Goal: Contribute content: Contribute content

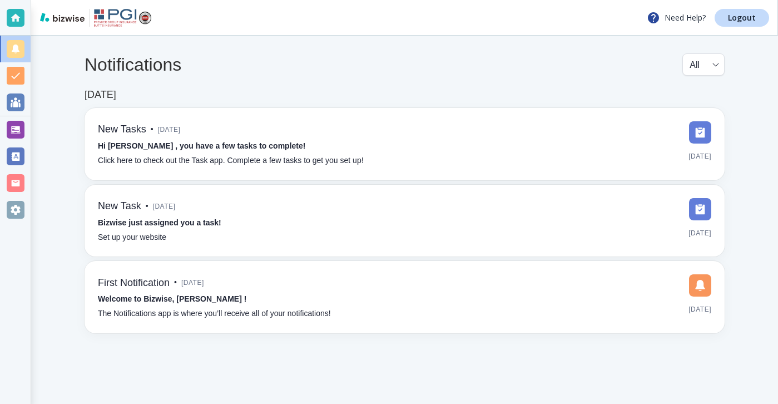
click at [22, 127] on div at bounding box center [16, 130] width 18 height 18
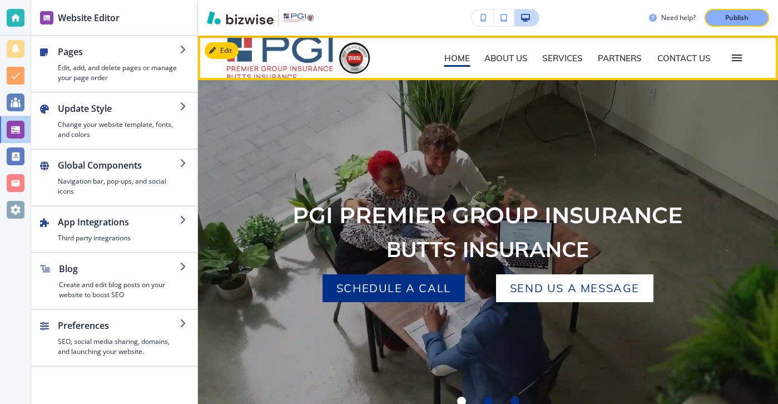
click at [735, 55] on icon "button" at bounding box center [737, 58] width 10 height 7
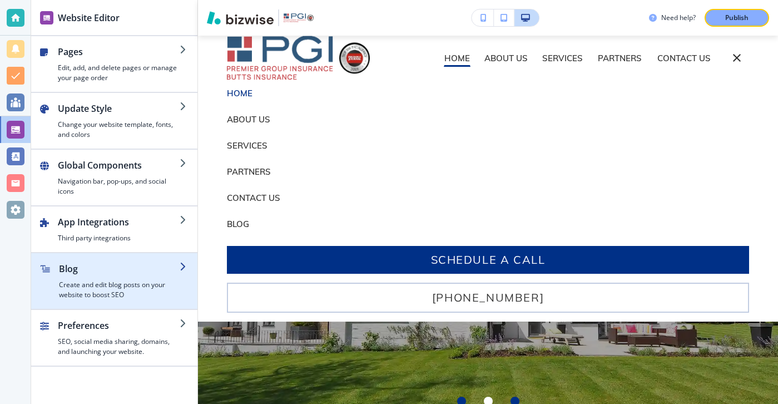
click at [115, 287] on h4 "Create and edit blog posts on your website to boost SEO" at bounding box center [119, 290] width 121 height 20
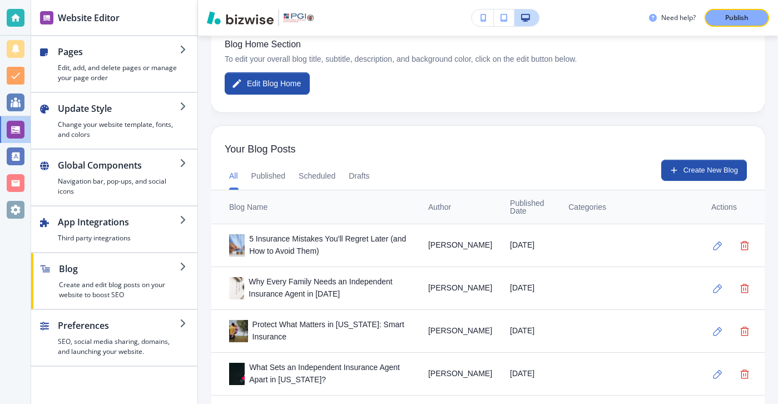
scroll to position [288, 0]
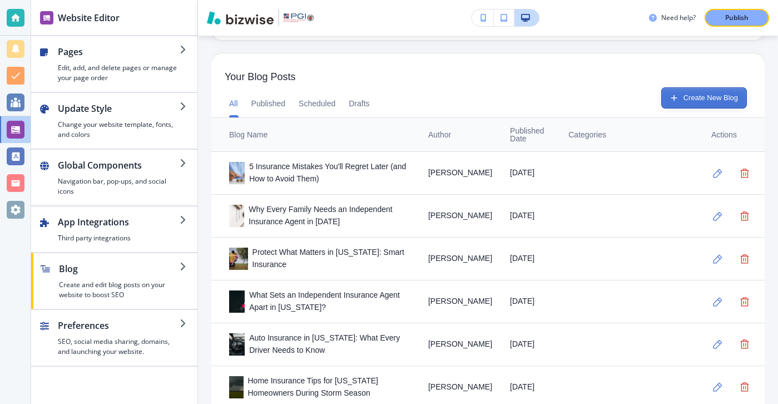
click at [715, 100] on button "Create New Blog" at bounding box center [705, 97] width 86 height 21
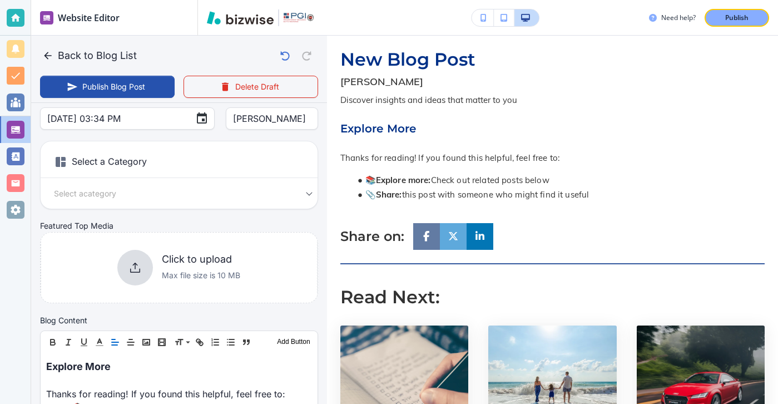
scroll to position [154, 0]
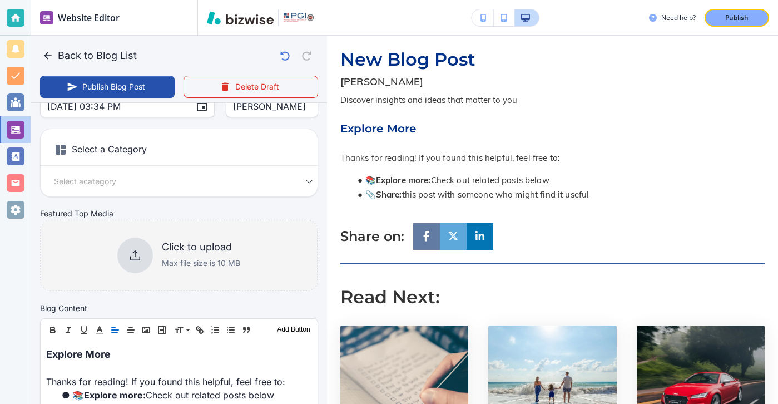
click at [225, 275] on div "Click to upload Max file size is 10 MB" at bounding box center [179, 255] width 277 height 90
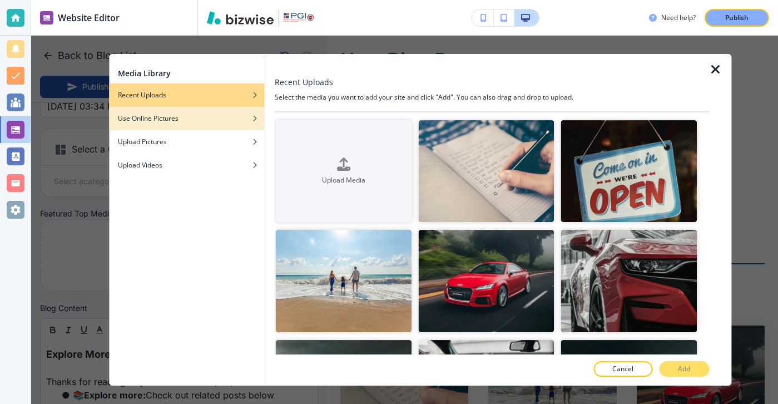
click at [230, 127] on div "button" at bounding box center [187, 127] width 156 height 7
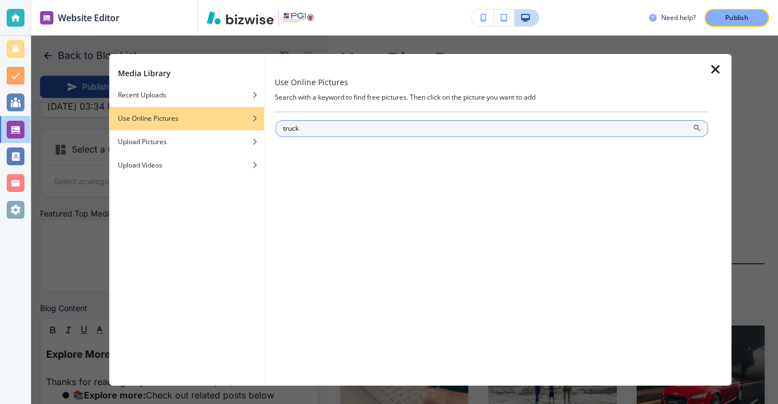
type input "truck"
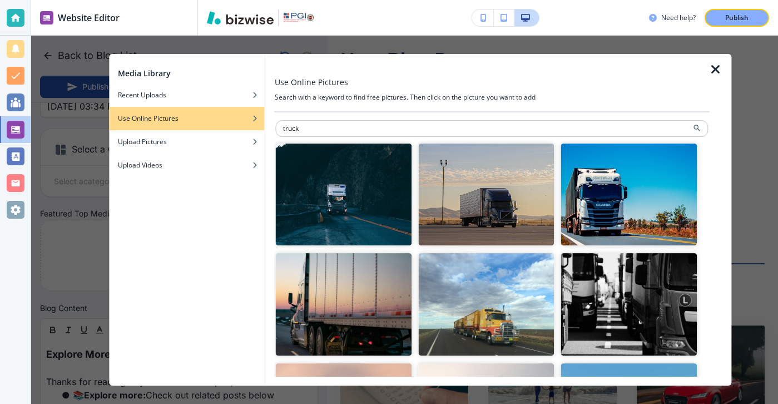
click at [504, 223] on img "button" at bounding box center [486, 195] width 136 height 102
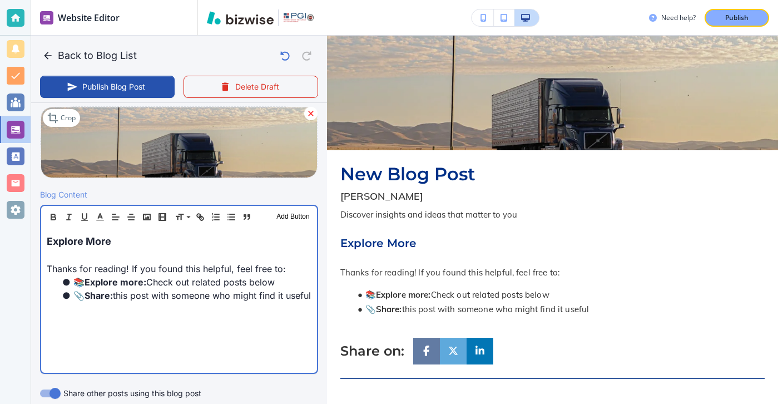
scroll to position [274, 0]
drag, startPoint x: 179, startPoint y: 238, endPoint x: 26, endPoint y: 233, distance: 153.1
click at [26, 233] on div "Website Editor Pages Edit, add, and delete pages or manage your page order Upda…" at bounding box center [389, 202] width 778 height 404
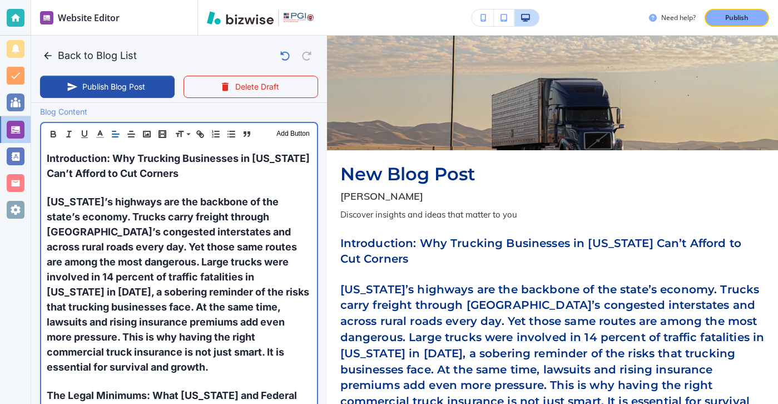
scroll to position [352, 0]
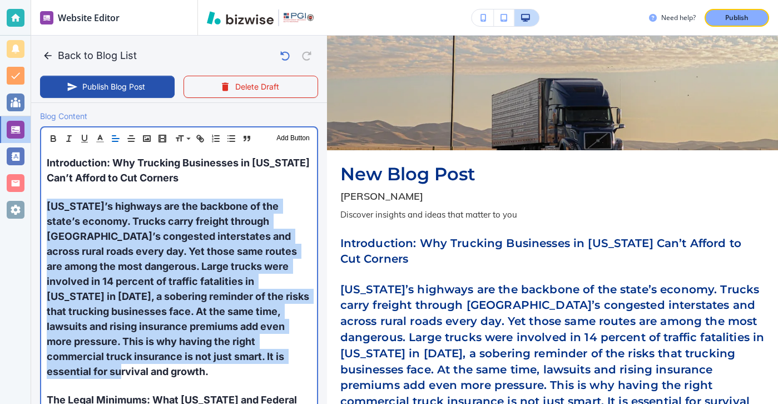
drag, startPoint x: 45, startPoint y: 204, endPoint x: 290, endPoint y: 356, distance: 288.9
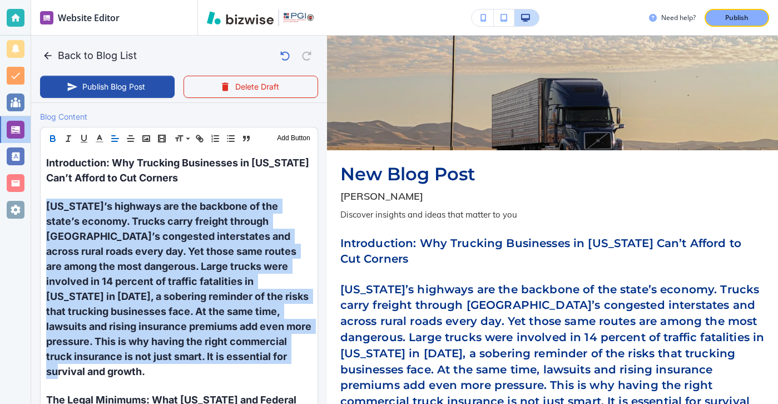
click at [52, 140] on icon "button" at bounding box center [53, 139] width 10 height 10
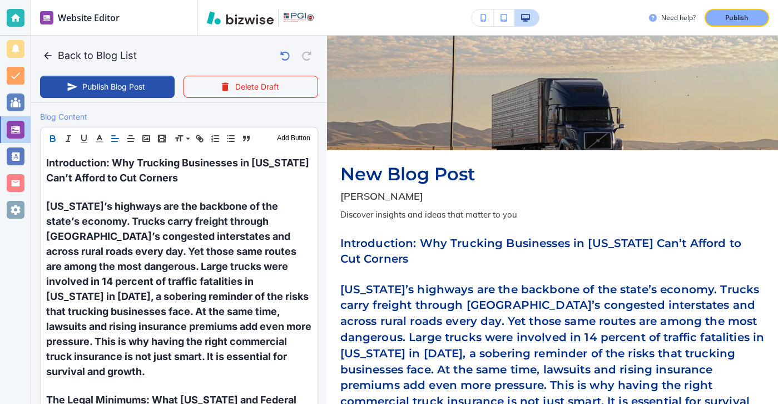
click at [52, 140] on icon "button" at bounding box center [53, 139] width 10 height 10
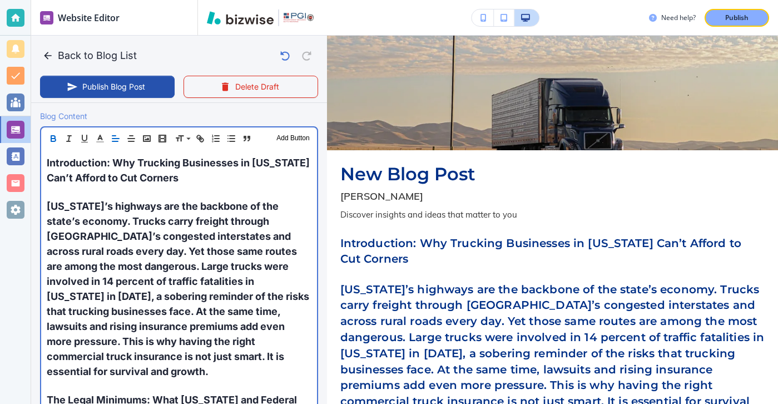
click at [184, 277] on strong "Georgia’s highways are the backbone of the state’s economy. Trucks carry freigh…" at bounding box center [179, 288] width 265 height 177
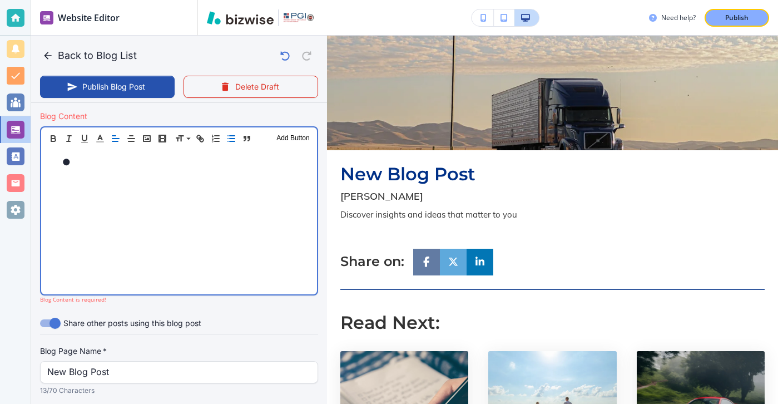
scroll to position [352, 0]
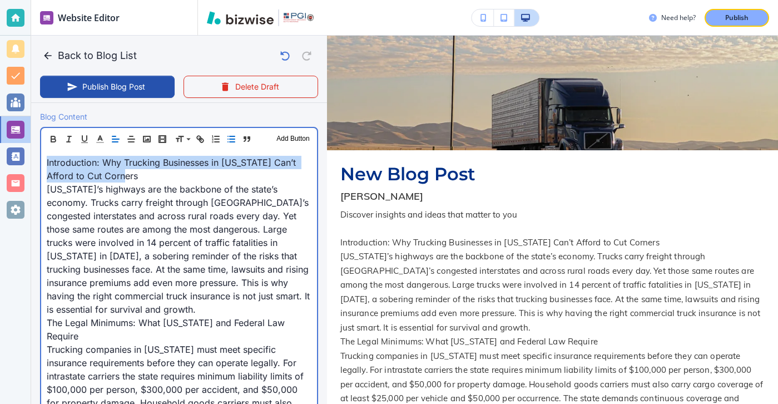
drag, startPoint x: 116, startPoint y: 175, endPoint x: 40, endPoint y: 161, distance: 77.5
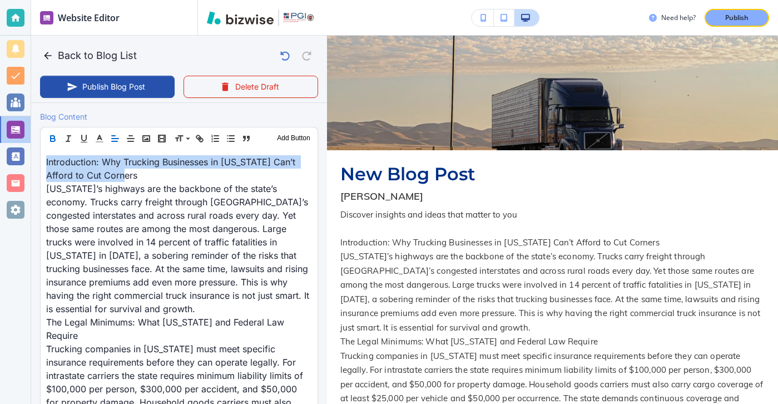
click at [53, 141] on icon "button" at bounding box center [53, 139] width 10 height 10
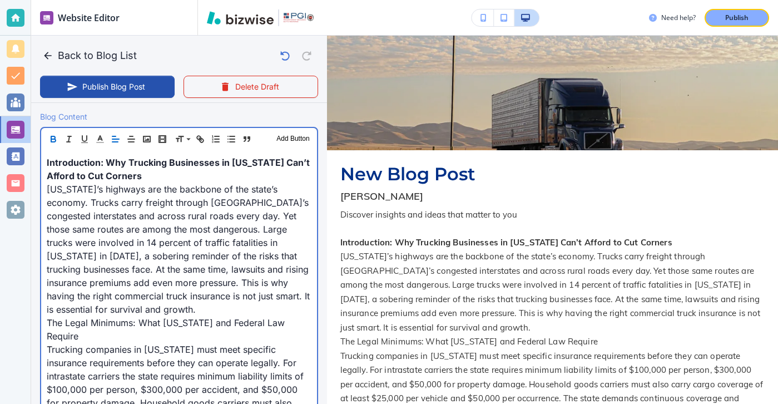
scroll to position [352, 0]
click at [121, 315] on p "The Legal Minimums: What Georgia and Federal Law Require" at bounding box center [179, 328] width 265 height 27
click at [120, 305] on p "Georgia’s highways are the backbone of the state’s economy. Trucks carry freigh…" at bounding box center [179, 249] width 265 height 134
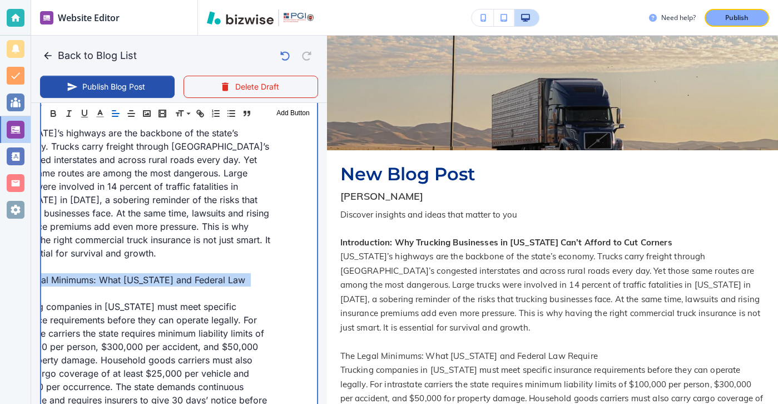
scroll to position [0, 106]
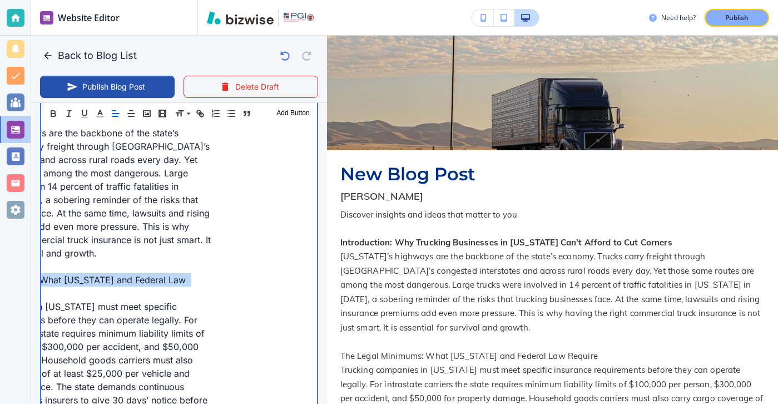
drag, startPoint x: 49, startPoint y: 279, endPoint x: 318, endPoint y: 285, distance: 268.8
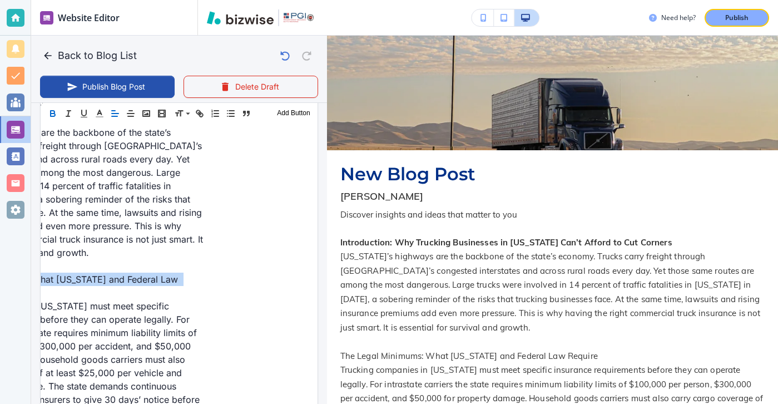
click at [51, 114] on icon "button" at bounding box center [53, 115] width 4 height 3
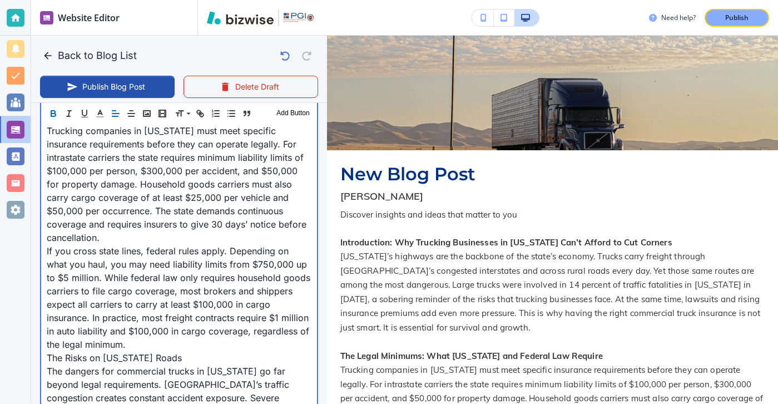
scroll to position [636, 0]
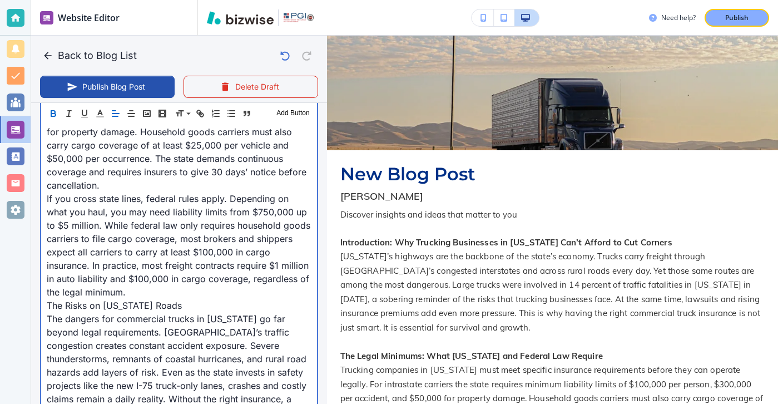
click at [156, 271] on p "If you cross state lines, federal rules apply. Depending on what you haul, you …" at bounding box center [179, 245] width 265 height 107
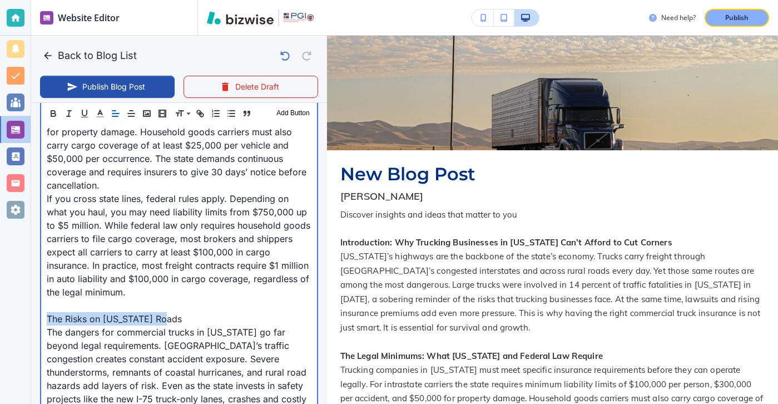
drag, startPoint x: 193, startPoint y: 297, endPoint x: 33, endPoint y: 294, distance: 159.7
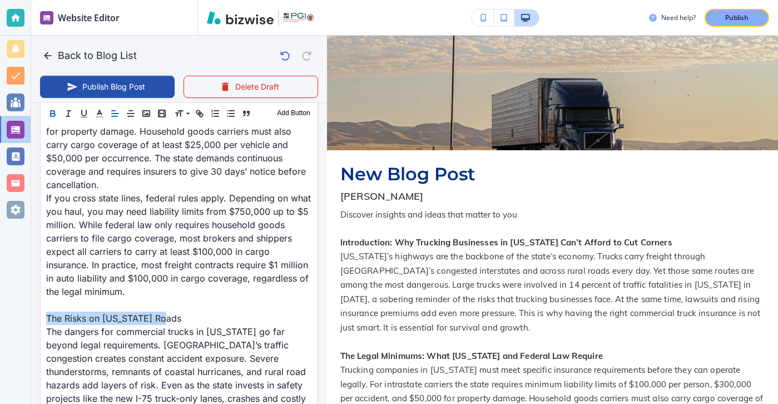
click at [56, 108] on icon "button" at bounding box center [53, 113] width 10 height 10
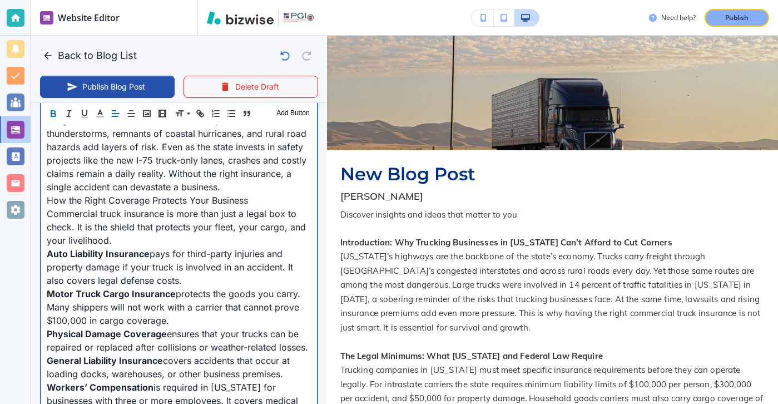
scroll to position [854, 0]
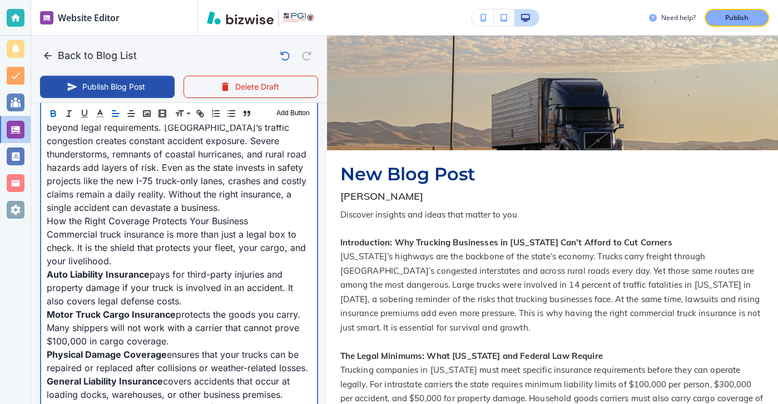
click at [147, 233] on p "Commercial truck insurance is more than just a legal box to check. It is the sh…" at bounding box center [179, 248] width 265 height 40
type input "Sep 08, 2025 03:36 PM"
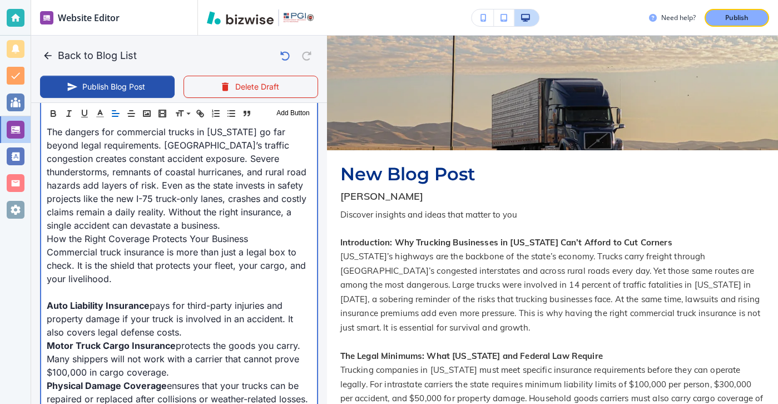
scroll to position [833, 0]
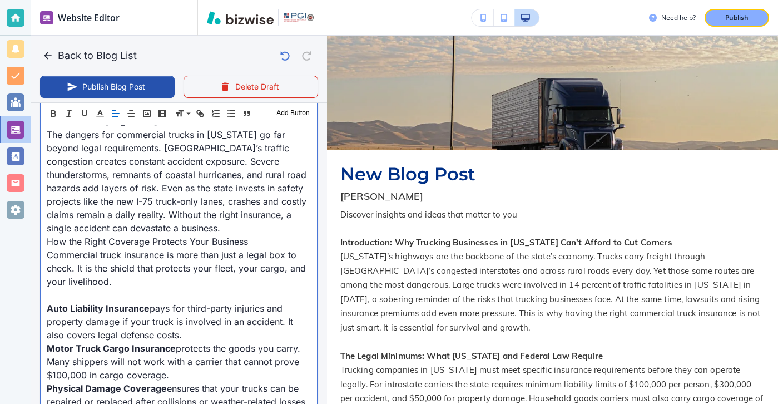
click at [156, 202] on p "The dangers for commercial trucks in Georgia go far beyond legal requirements. …" at bounding box center [179, 181] width 265 height 107
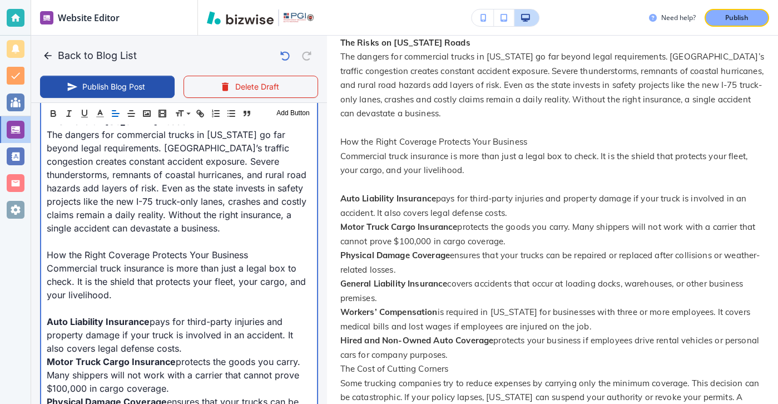
scroll to position [464, 0]
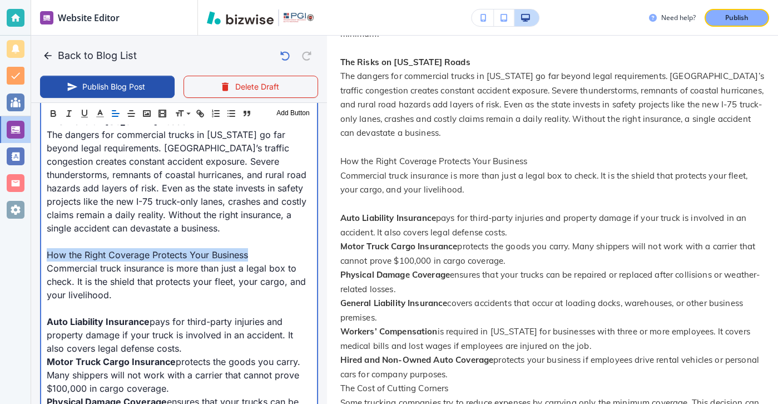
drag, startPoint x: 257, startPoint y: 224, endPoint x: 44, endPoint y: 224, distance: 213.1
click at [45, 224] on div "Introduction: Why Trucking Businesses in Georgia Can’t Afford to Cut Corners Ge…" at bounding box center [179, 361] width 276 height 1387
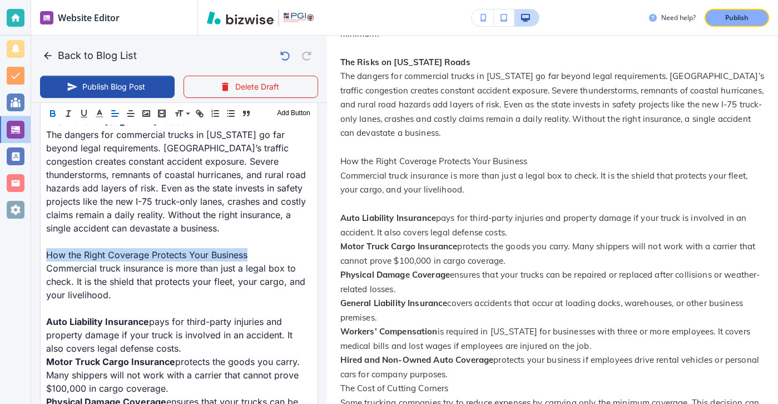
click at [57, 114] on icon "button" at bounding box center [53, 113] width 10 height 10
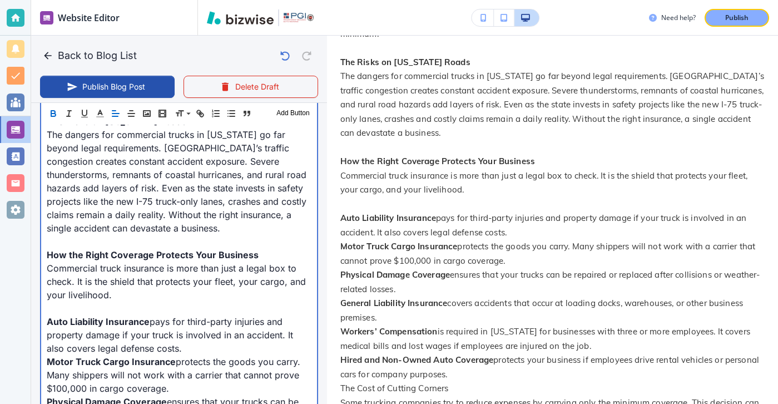
scroll to position [840, 0]
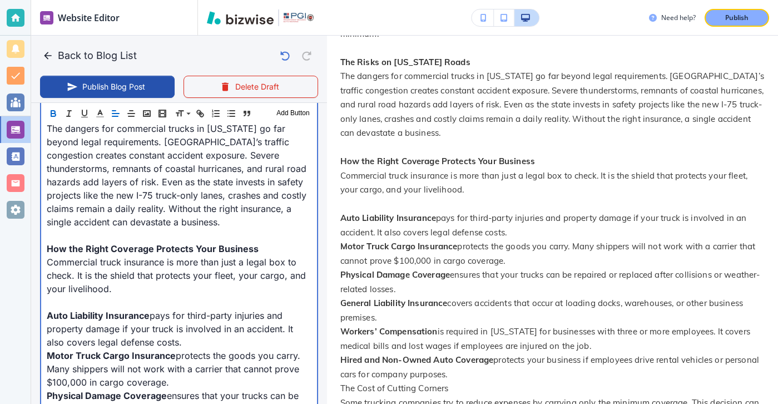
click at [100, 295] on p at bounding box center [179, 301] width 265 height 13
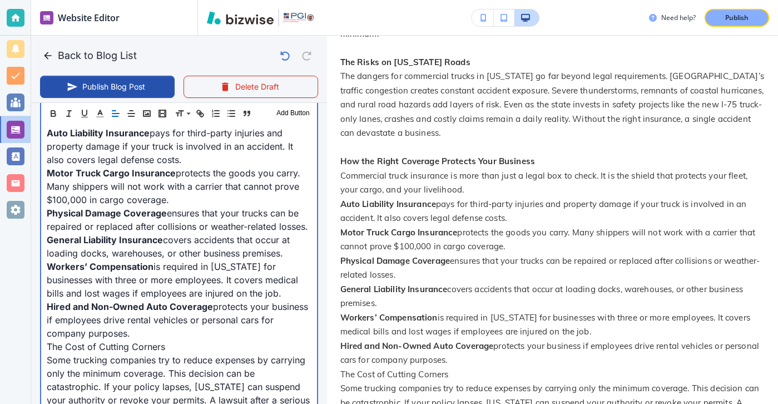
scroll to position [1084, 0]
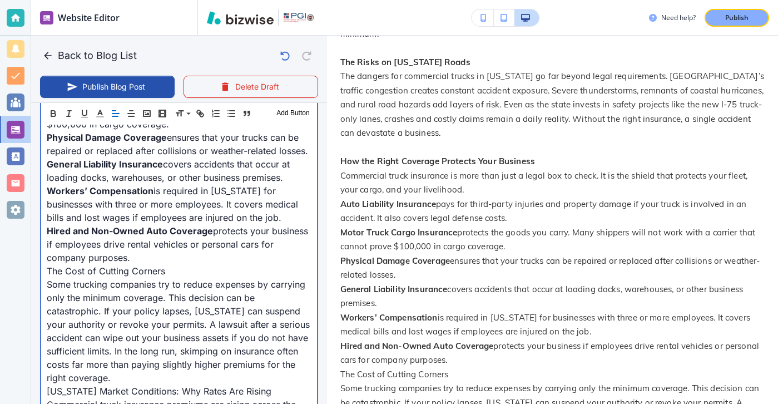
click at [150, 235] on p "Hired and Non-Owned Auto Coverage protects your business if employees drive ren…" at bounding box center [179, 244] width 265 height 40
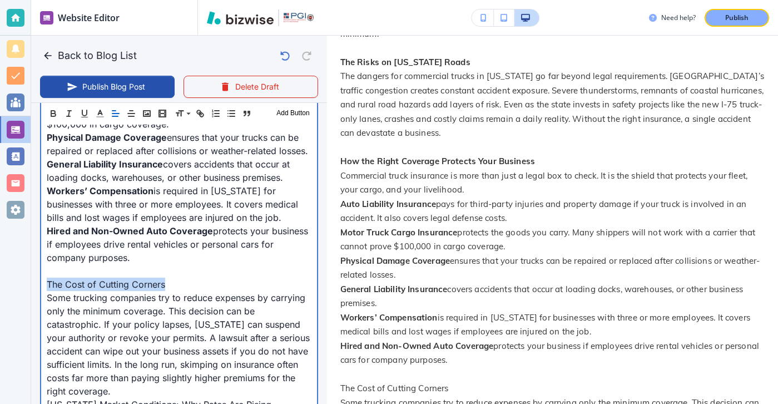
drag, startPoint x: 198, startPoint y: 256, endPoint x: -13, endPoint y: 256, distance: 210.9
click at [0, 0] on html "Website Editor Pages Edit, add, and delete pages or manage your page order Upda…" at bounding box center [389, 0] width 778 height 0
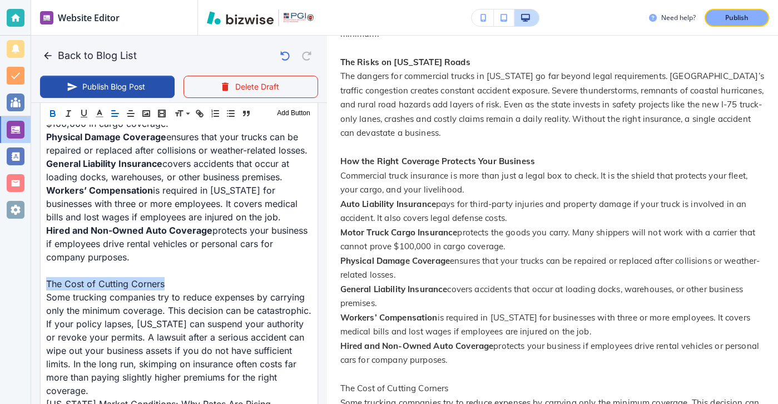
click at [57, 117] on icon "button" at bounding box center [53, 113] width 10 height 10
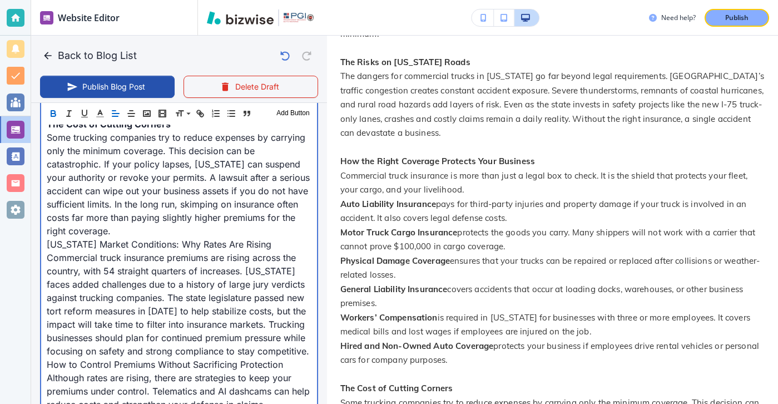
scroll to position [1260, 0]
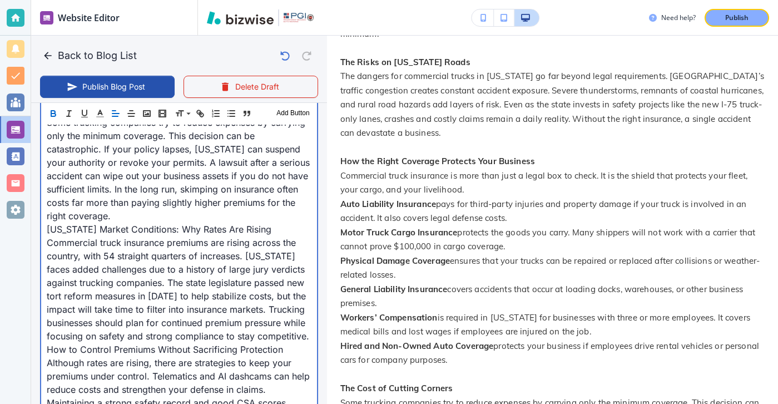
click at [138, 223] on p "Georgia Market Conditions: Why Rates Are Rising" at bounding box center [179, 229] width 265 height 13
click at [138, 191] on p "Some trucking companies try to reduce expenses by carrying only the minimum cov…" at bounding box center [179, 169] width 265 height 107
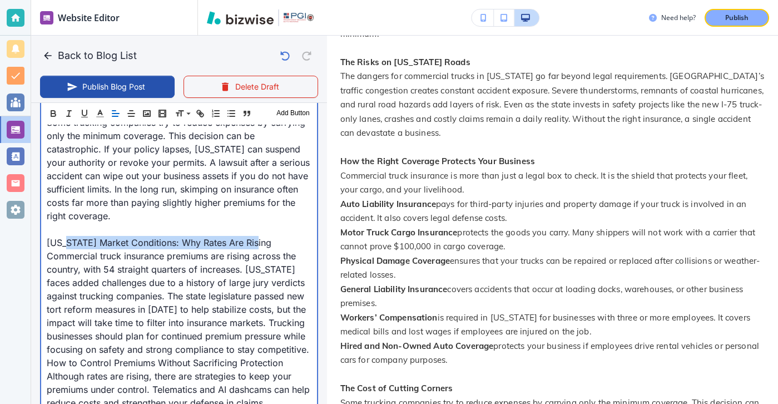
drag, startPoint x: 268, startPoint y: 215, endPoint x: 68, endPoint y: 213, distance: 199.8
click at [68, 236] on p "Georgia Market Conditions: Why Rates Are Rising" at bounding box center [179, 242] width 265 height 13
click at [50, 236] on p "Georgia Market Conditions: Why Rates Are Rising" at bounding box center [179, 242] width 265 height 13
drag, startPoint x: 46, startPoint y: 215, endPoint x: 280, endPoint y: 216, distance: 234.8
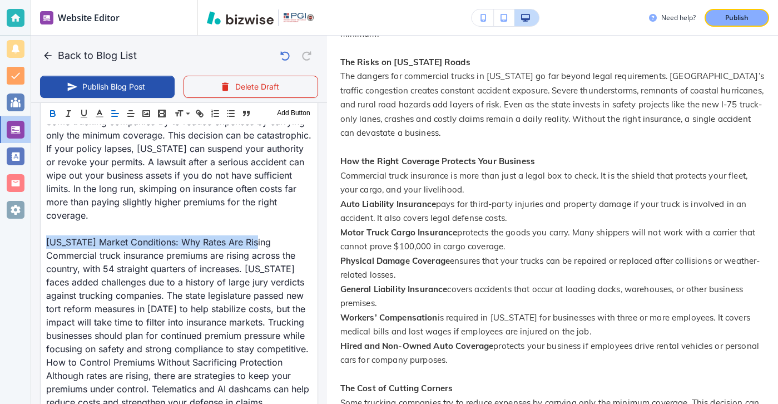
click at [57, 115] on icon "button" at bounding box center [53, 113] width 10 height 10
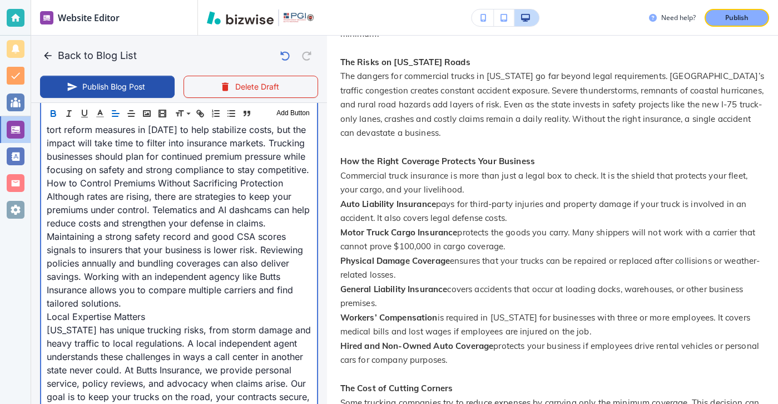
scroll to position [1444, 0]
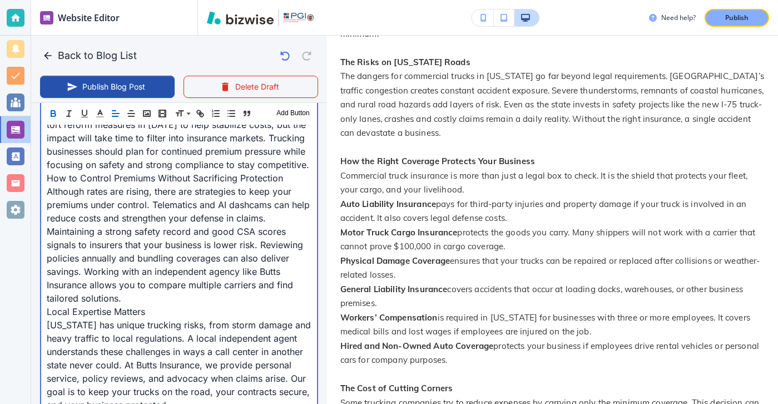
click at [143, 269] on p "Although rates are rising, there are strategies to keep your premiums under con…" at bounding box center [179, 245] width 265 height 120
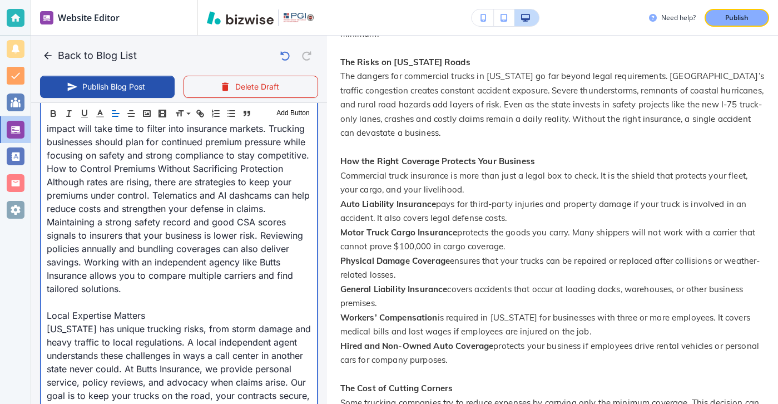
scroll to position [1457, 0]
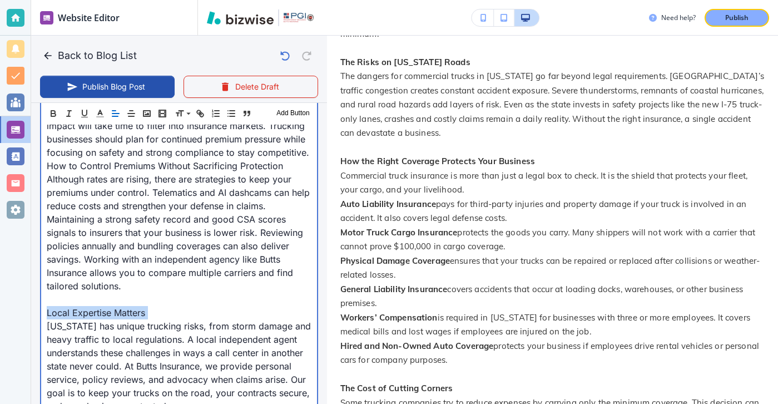
drag, startPoint x: 161, startPoint y: 293, endPoint x: 28, endPoint y: 291, distance: 133.5
click at [28, 291] on div "Website Editor Pages Edit, add, and delete pages or manage your page order Upda…" at bounding box center [389, 202] width 778 height 404
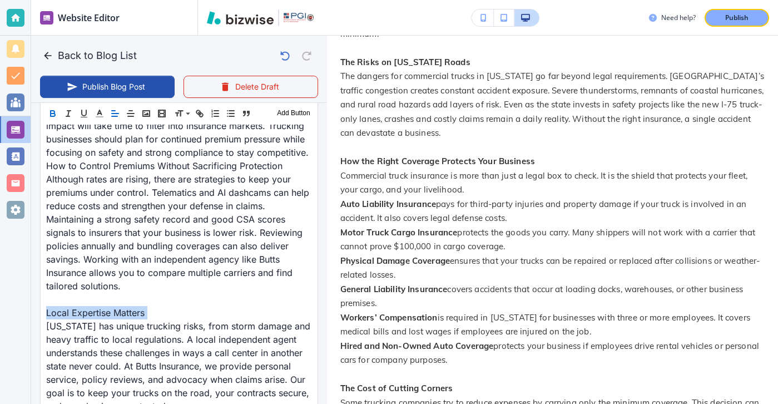
click at [56, 118] on icon "button" at bounding box center [53, 113] width 10 height 10
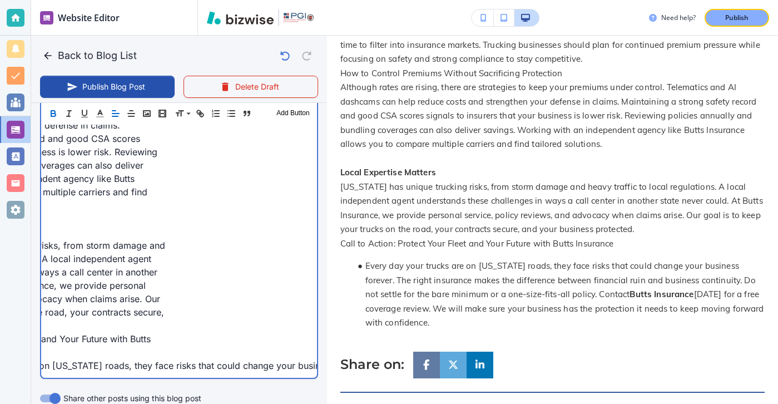
scroll to position [0, 0]
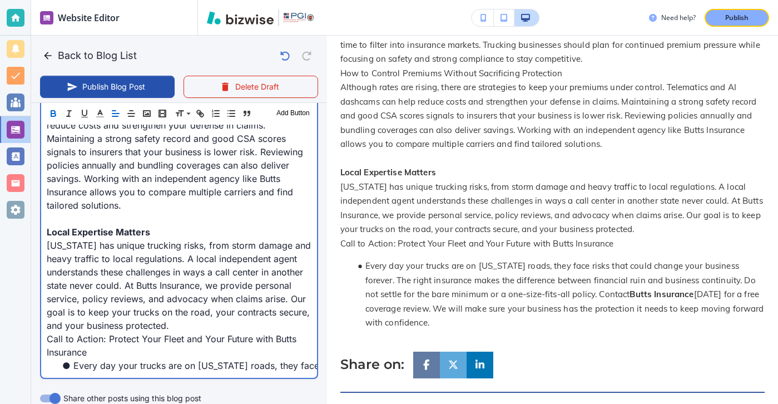
click at [72, 359] on li "Every day your trucks are on Georgia roads, they face risks that could change y…" at bounding box center [185, 365] width 251 height 13
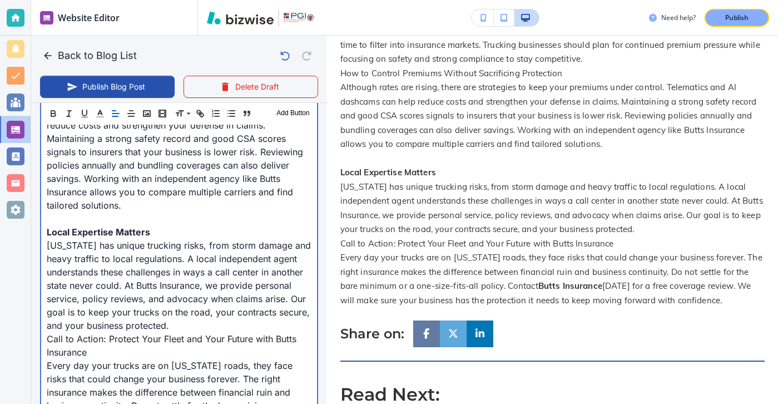
click at [197, 302] on p "Georgia has unique trucking risks, from storm damage and heavy traffic to local…" at bounding box center [179, 285] width 265 height 93
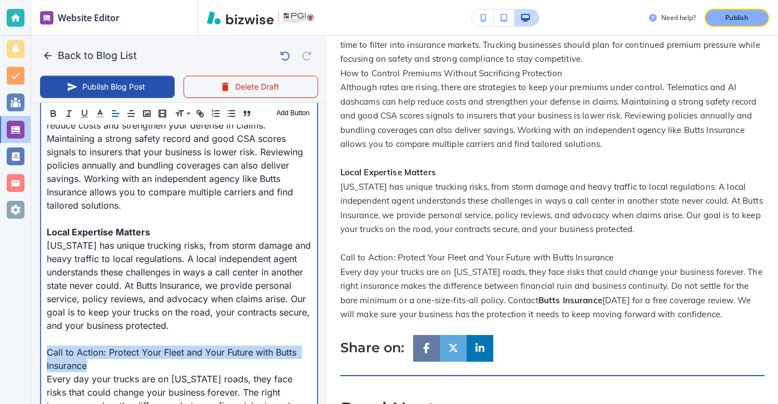
drag, startPoint x: 164, startPoint y: 343, endPoint x: 37, endPoint y: 319, distance: 129.1
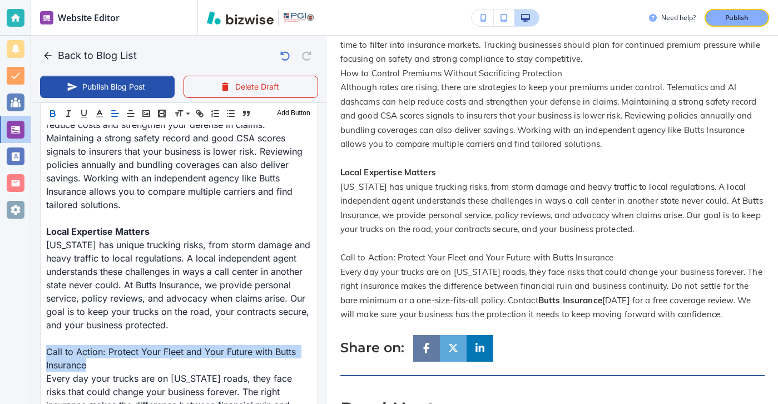
click at [52, 115] on icon "button" at bounding box center [53, 113] width 10 height 10
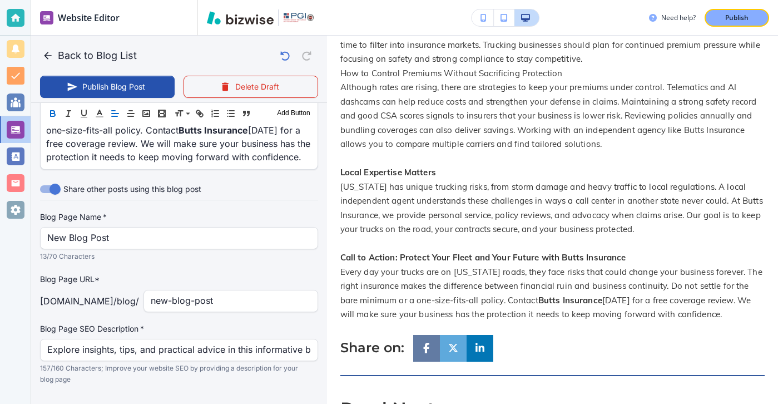
scroll to position [1838, 0]
drag, startPoint x: 146, startPoint y: 224, endPoint x: 68, endPoint y: 204, distance: 80.3
click at [68, 213] on div "Blog Page Name   * New Blog Post Blog Page Name   * 13/70 Characters" at bounding box center [179, 238] width 278 height 51
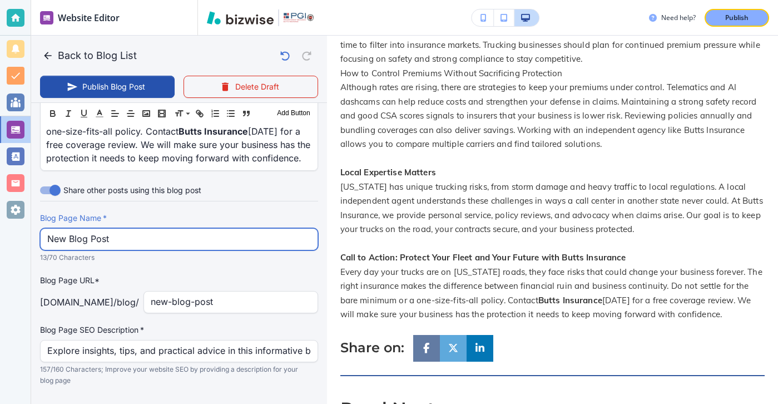
drag, startPoint x: 48, startPoint y: 209, endPoint x: 204, endPoint y: 209, distance: 155.8
click at [204, 229] on input "New Blog Post" at bounding box center [179, 239] width 264 height 21
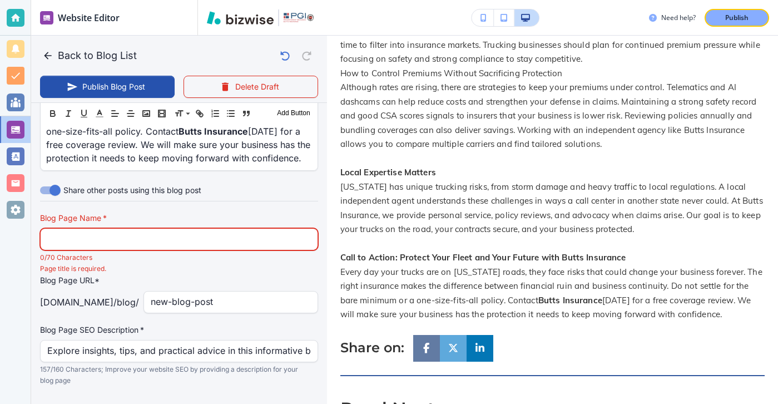
paste input "How Commercial Truck Insurance Protects Your Business on Georgia Roads"
type input "Sep 08, 2025 03:37 PM"
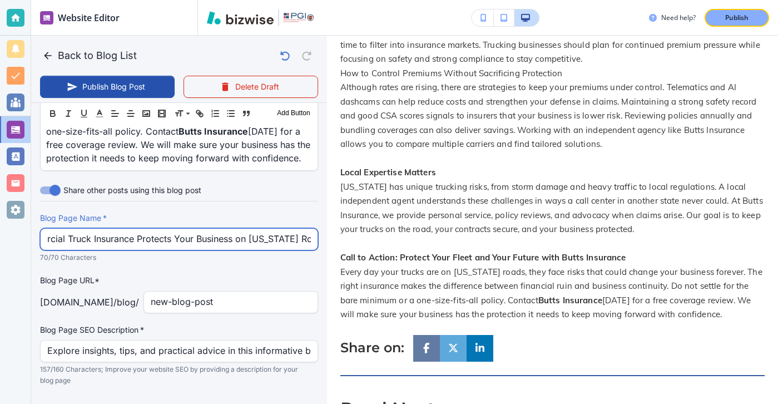
type input "How Commercial Truck Insurance Protects Your Business on Georgia Roads"
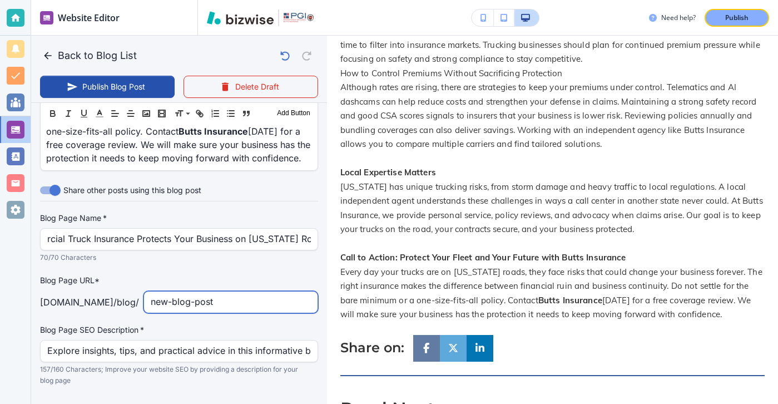
scroll to position [0, 0]
drag, startPoint x: 255, startPoint y: 272, endPoint x: 104, endPoint y: 263, distance: 151.6
click at [109, 274] on div "Blog Page URL* buttsinsurance.com /blog / new-blog-post ​" at bounding box center [179, 293] width 278 height 39
type input "how-commercial-truck-insurance-protects-your-business-on-georgia-roads"
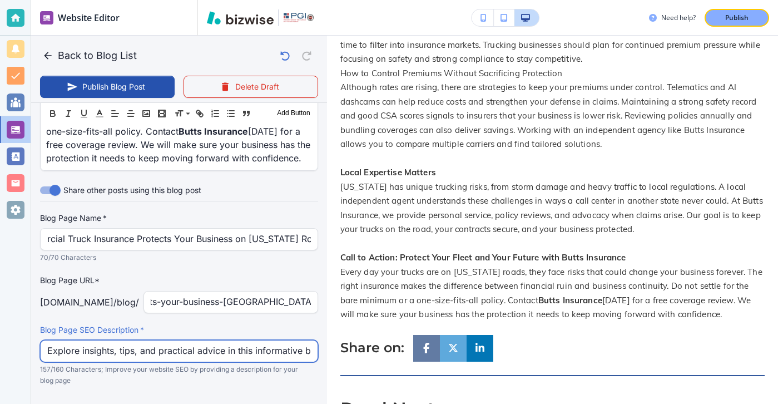
click at [229, 341] on input "Explore insights, tips, and practical advice in this informative blog post. Dis…" at bounding box center [179, 351] width 264 height 21
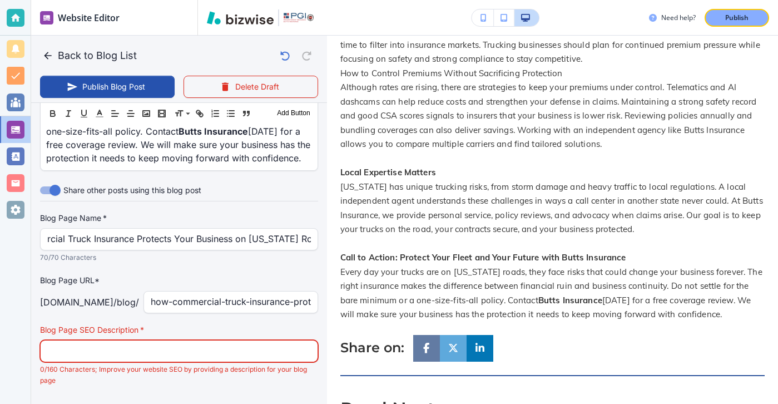
paste input "Discover Georgia truck insurance requirements, risks on the road, and how Butts…"
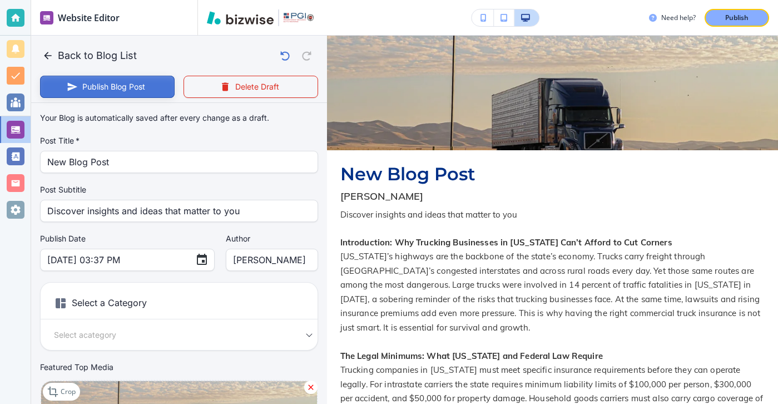
type input "Discover Georgia truck insurance requirements, risks on the road, and how Butts…"
click at [141, 88] on button "Publish Blog Post" at bounding box center [107, 87] width 135 height 22
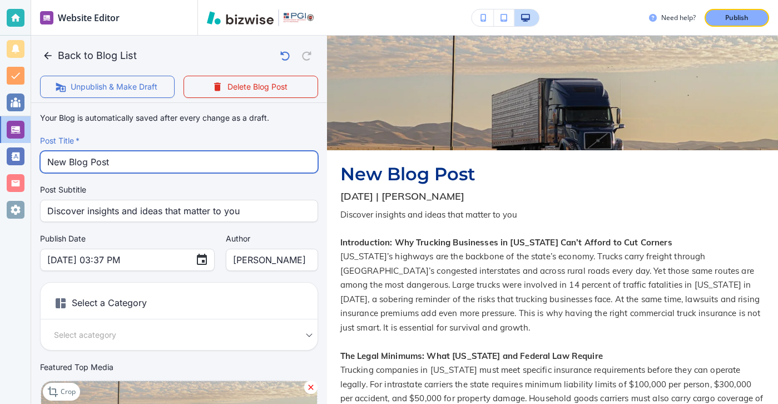
click at [141, 156] on input "New Blog Post" at bounding box center [179, 161] width 264 height 21
drag, startPoint x: 141, startPoint y: 156, endPoint x: 30, endPoint y: 155, distance: 110.7
click at [30, 155] on div "Website Editor Pages Edit, add, and delete pages or manage your page order Upda…" at bounding box center [389, 202] width 778 height 404
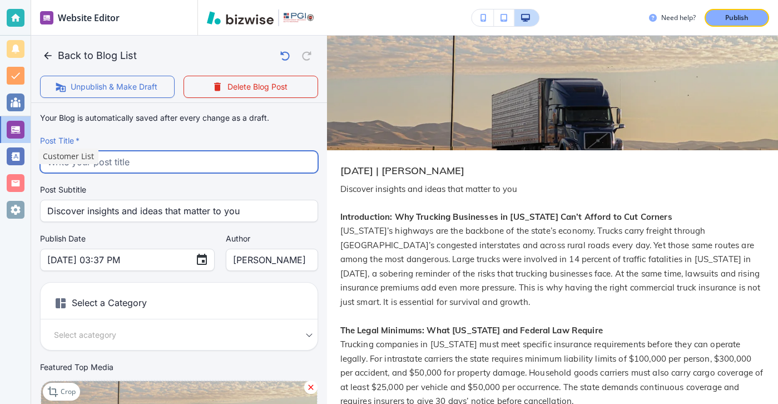
paste input "Discover Georgia truck insurance requirements, risks on the road, and how Butts…"
type input "Discover Georgia truck insurance requirements, risks on the road, and how Butts…"
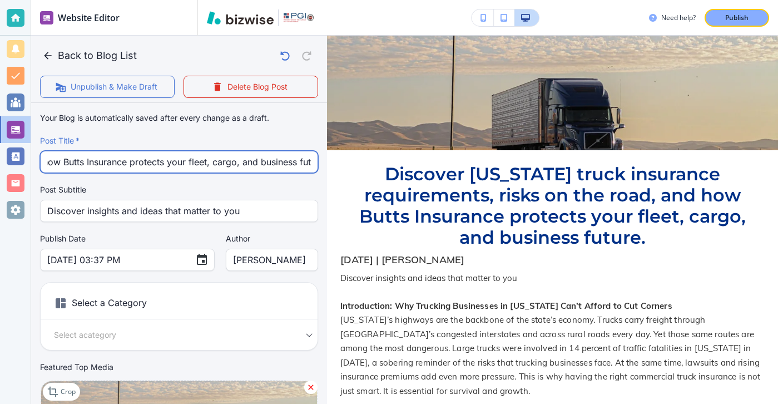
click at [259, 160] on input "Discover Georgia truck insurance requirements, risks on the road, and how Butts…" at bounding box center [179, 161] width 264 height 21
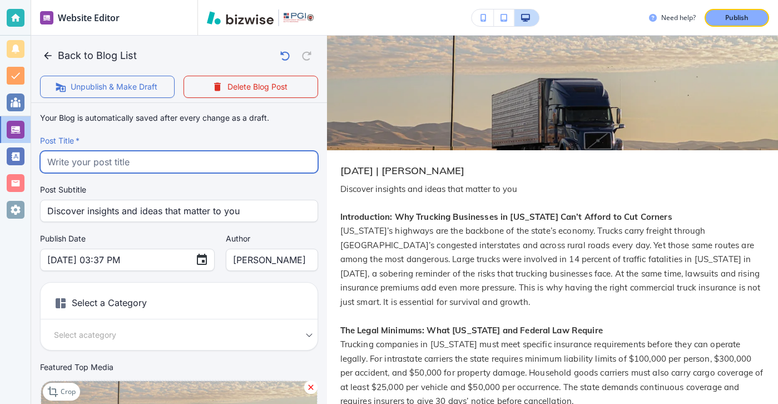
scroll to position [0, 0]
paste input "How Commercial Truck Insurance Protects Your Business on Georgia Roads"
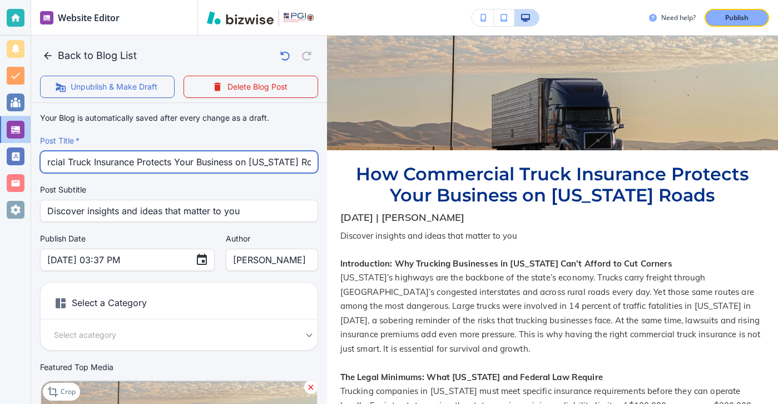
type input "How Commercial Truck Insurance Protects Your Business on Georgia Roads"
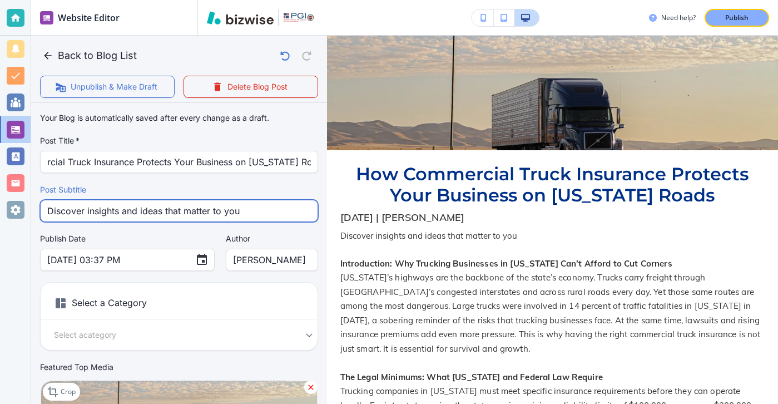
scroll to position [0, 0]
drag, startPoint x: 264, startPoint y: 210, endPoint x: -21, endPoint y: 210, distance: 284.3
click at [0, 0] on html "Website Editor Pages Edit, add, and delete pages or manage your page order Upda…" at bounding box center [389, 0] width 778 height 0
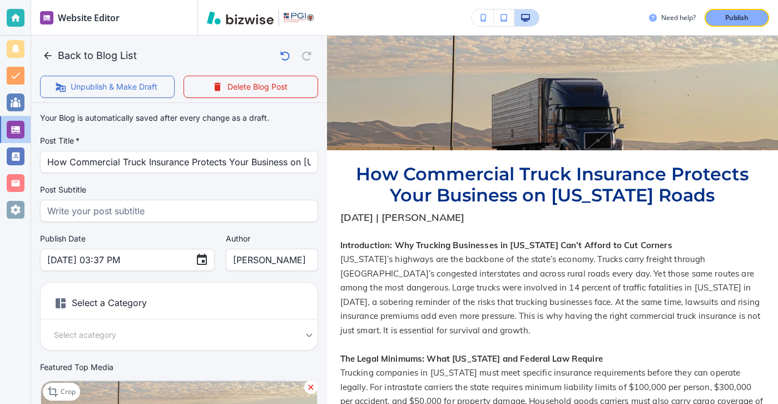
drag, startPoint x: 143, startPoint y: 81, endPoint x: 142, endPoint y: 55, distance: 26.2
click at [142, 55] on div "Back to Blog List Unpublish & Make Draft Delete Blog Post" at bounding box center [179, 69] width 296 height 67
click at [51, 56] on icon "button" at bounding box center [47, 55] width 7 height 7
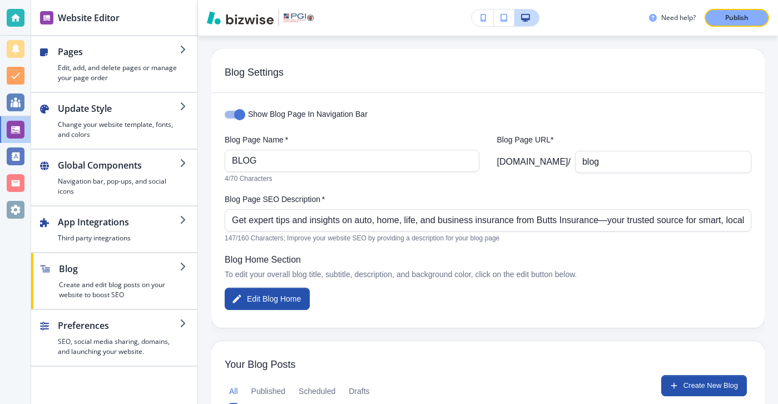
click at [757, 27] on div "Need help? Publish" at bounding box center [488, 18] width 580 height 36
click at [753, 18] on div "Publish" at bounding box center [737, 18] width 36 height 10
click at [7, 12] on div at bounding box center [16, 18] width 18 height 18
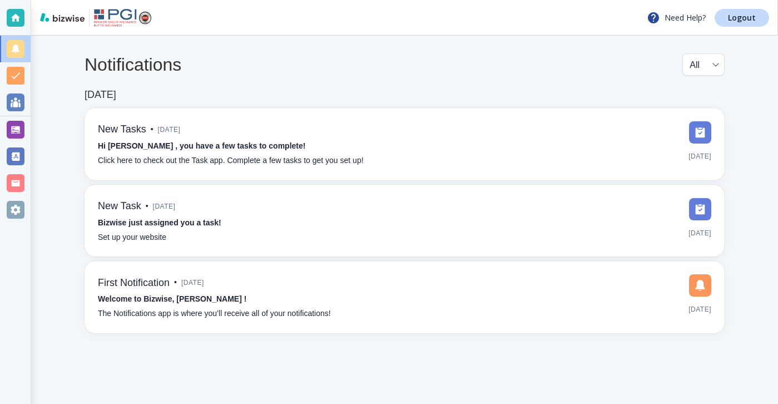
click at [766, 8] on div "Need Help? Logout" at bounding box center [404, 18] width 747 height 36
click at [763, 13] on link "Logout" at bounding box center [742, 18] width 55 height 18
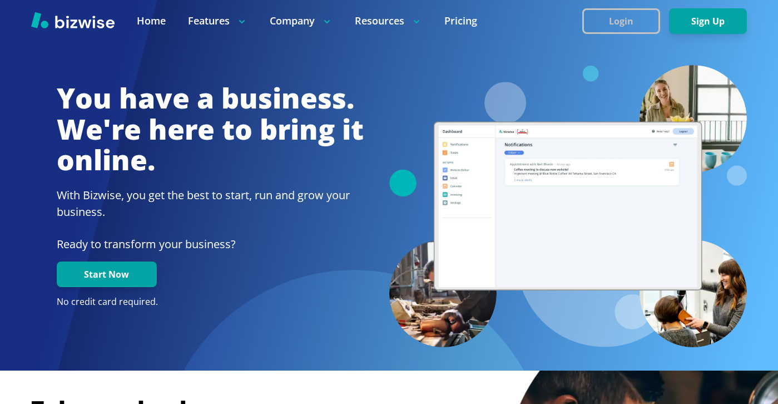
click at [625, 14] on button "Login" at bounding box center [622, 21] width 78 height 26
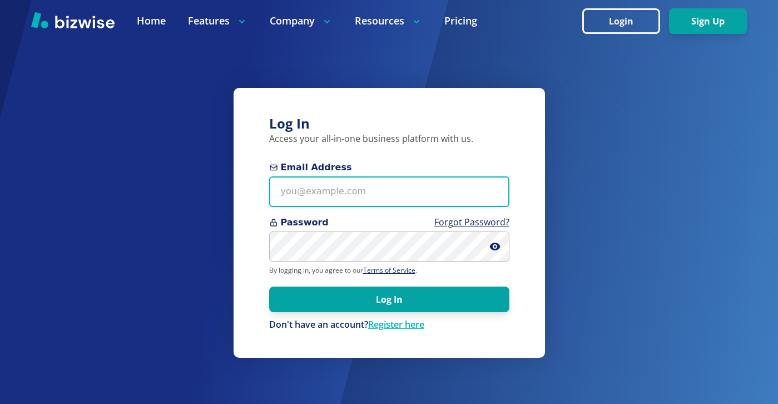
click at [421, 184] on input "Email Address" at bounding box center [389, 191] width 240 height 31
paste input "[PERSON_NAME][EMAIL_ADDRESS][DOMAIN_NAME]"
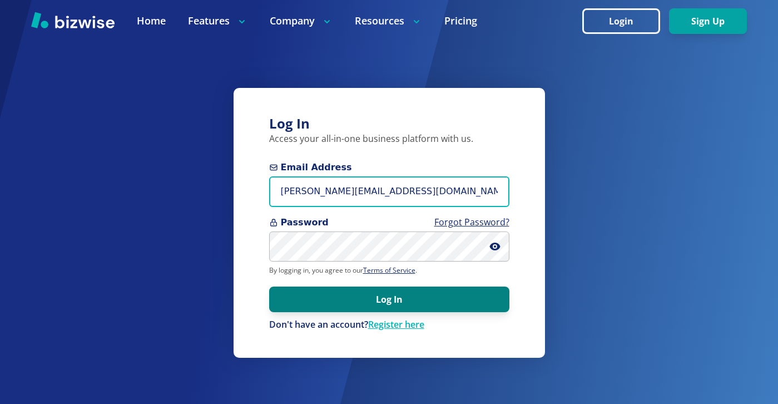
type input "[PERSON_NAME][EMAIL_ADDRESS][DOMAIN_NAME]"
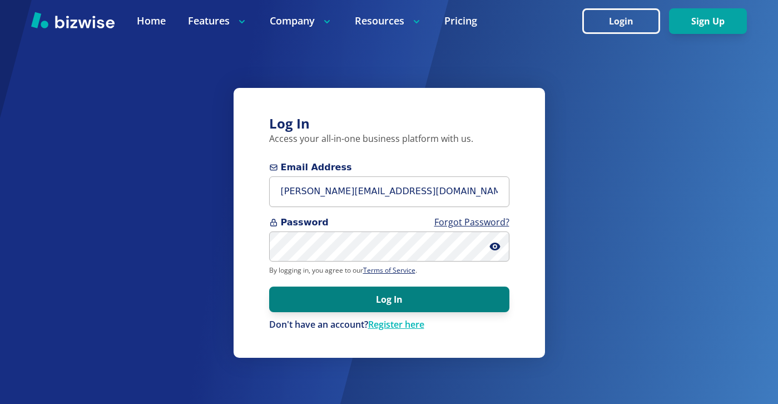
click at [410, 290] on button "Log In" at bounding box center [389, 300] width 240 height 26
